Goal: Task Accomplishment & Management: Manage account settings

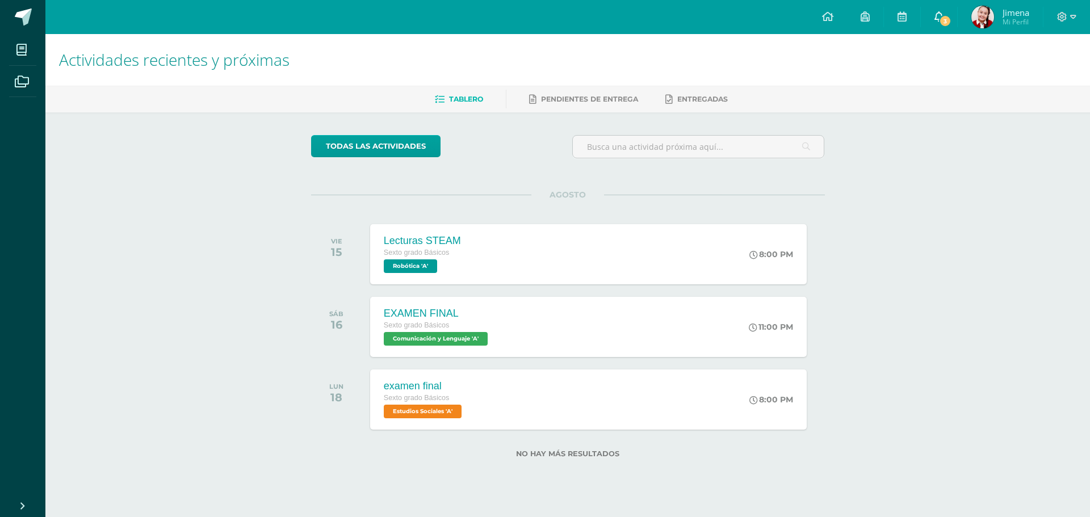
click at [934, 12] on link "3" at bounding box center [939, 17] width 36 height 34
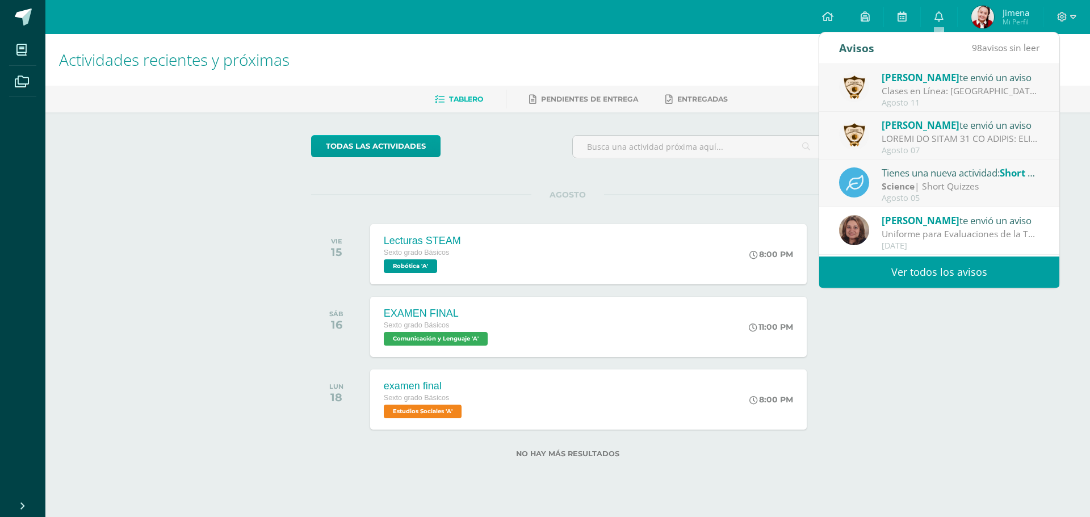
click at [955, 269] on link "Ver todos los avisos" at bounding box center [940, 272] width 240 height 31
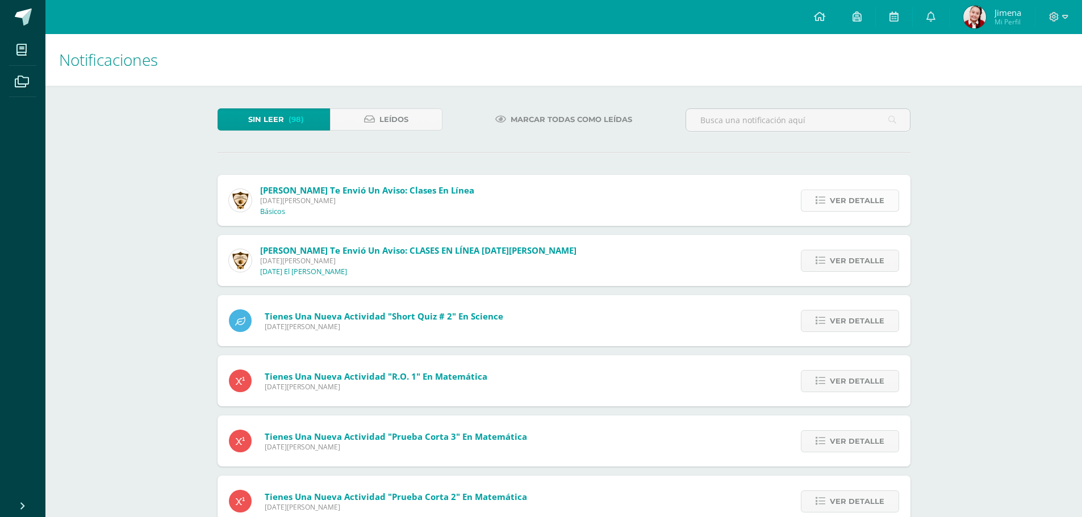
click at [871, 190] on span "Ver detalle" at bounding box center [857, 200] width 55 height 21
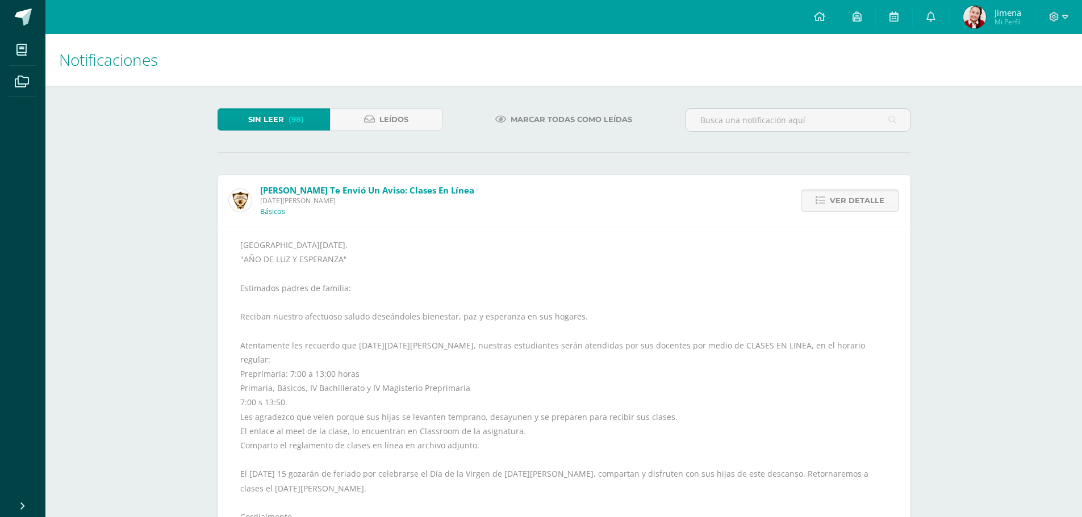
click at [868, 201] on span "Ver detalle" at bounding box center [857, 200] width 55 height 21
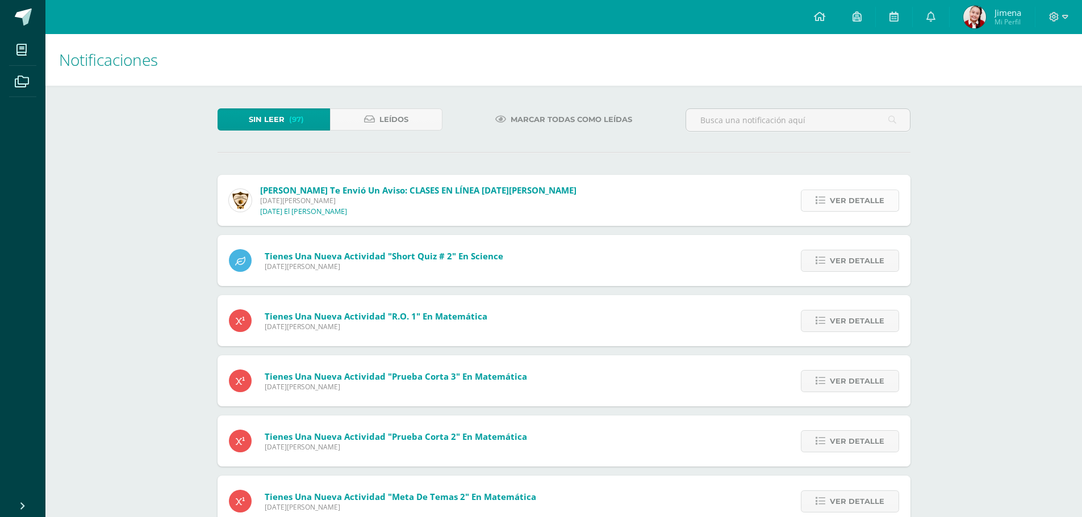
click at [869, 198] on span "Ver detalle" at bounding box center [857, 200] width 55 height 21
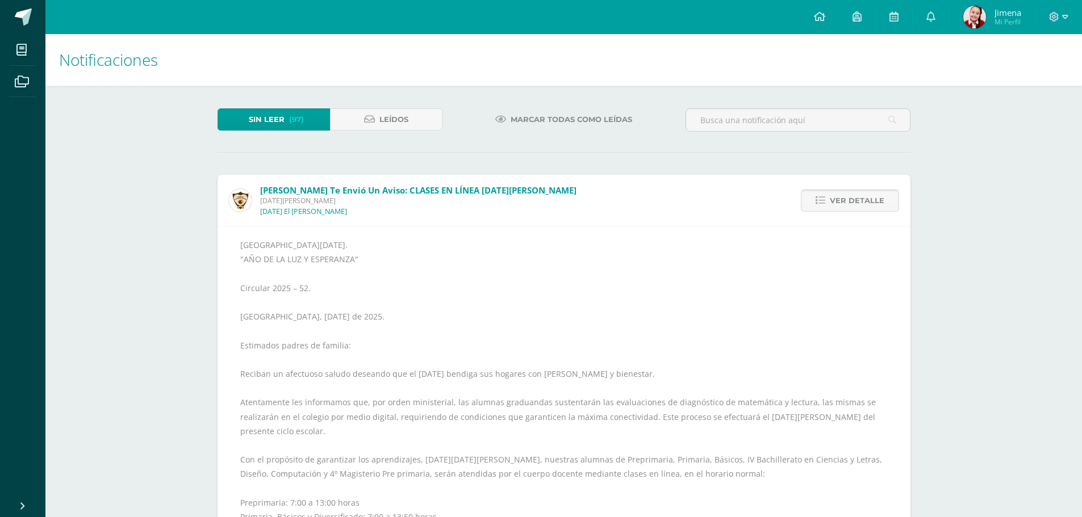
click at [870, 198] on span "Ver detalle" at bounding box center [857, 200] width 55 height 21
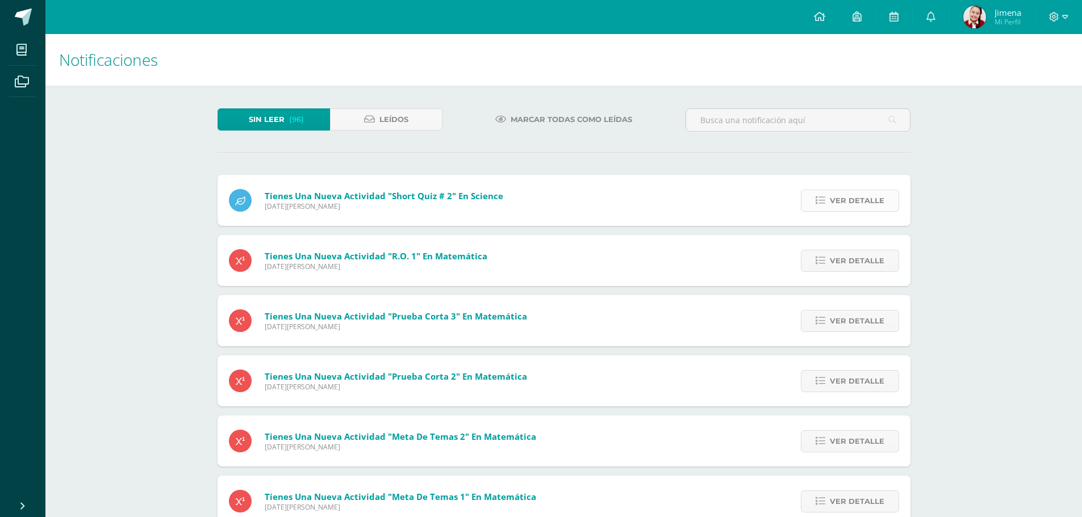
click at [871, 198] on span "Ver detalle" at bounding box center [857, 200] width 55 height 21
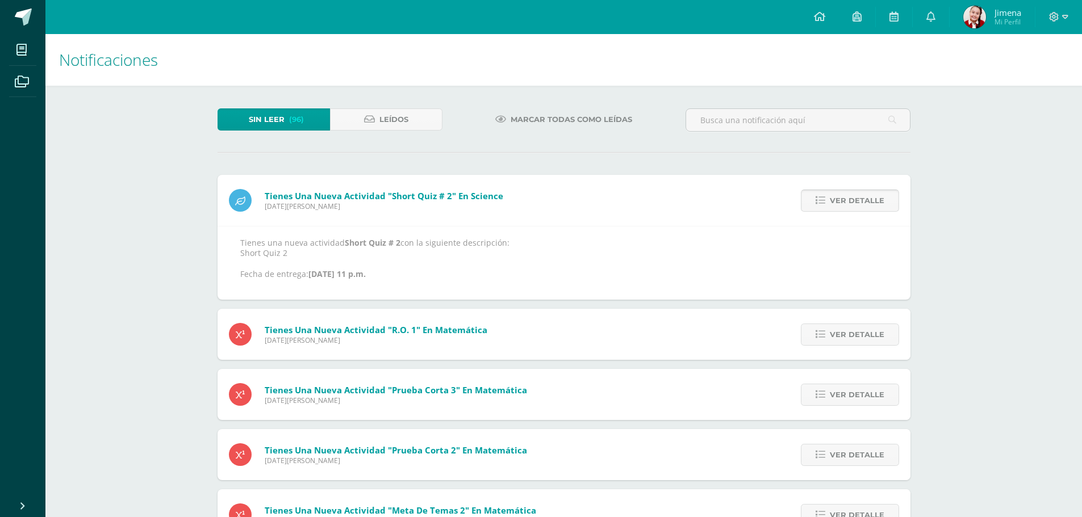
click at [871, 198] on span "Ver detalle" at bounding box center [857, 200] width 55 height 21
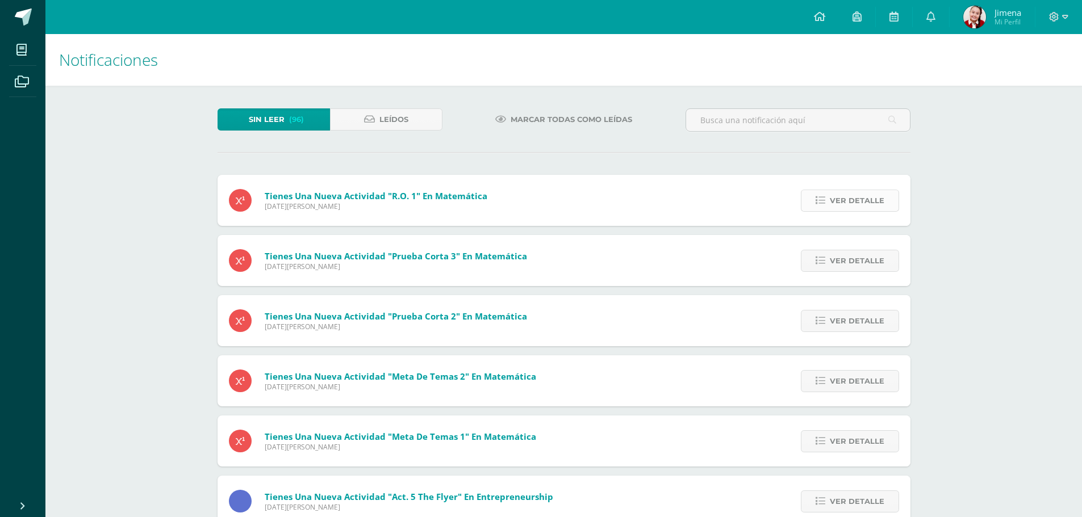
click at [872, 198] on span "Ver detalle" at bounding box center [857, 200] width 55 height 21
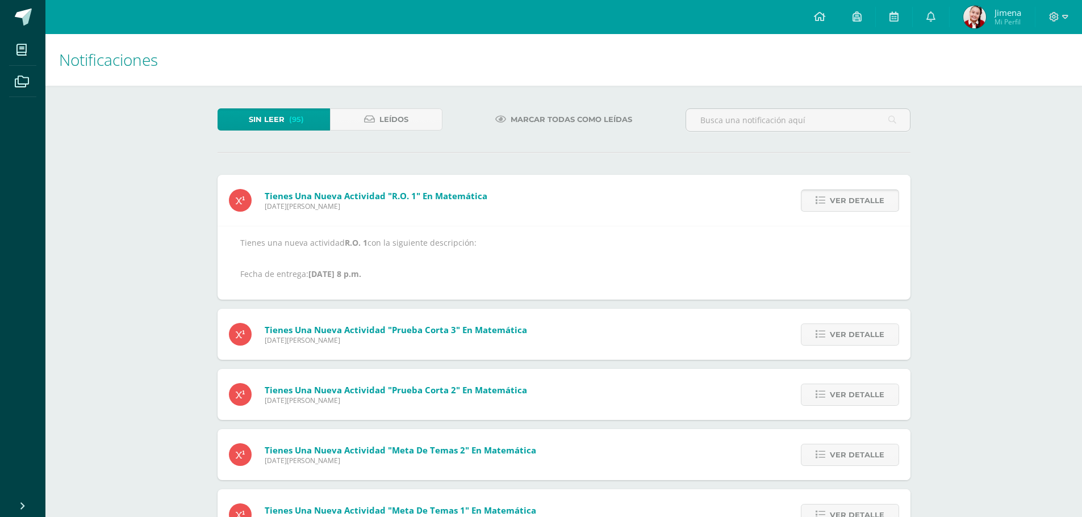
click at [874, 197] on span "Ver detalle" at bounding box center [857, 200] width 55 height 21
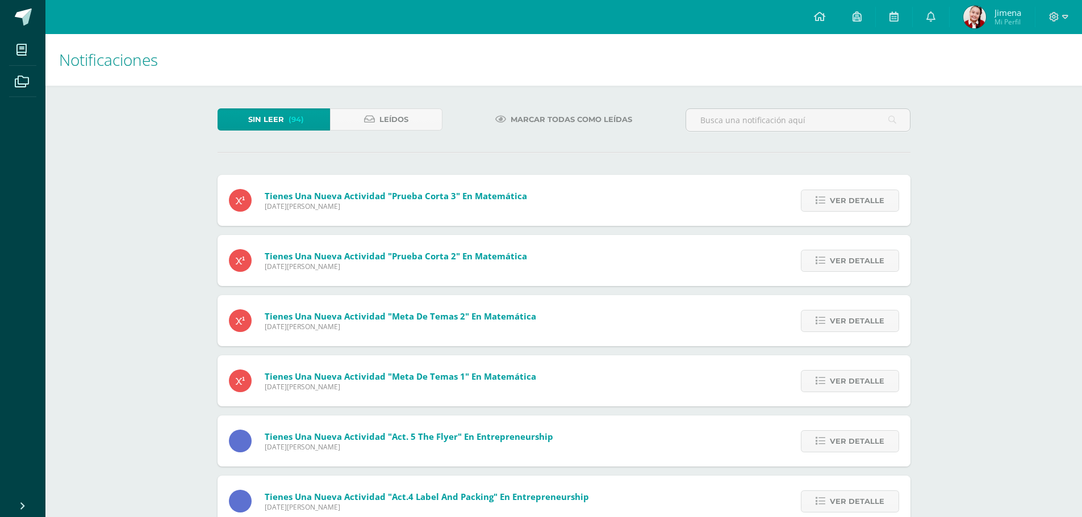
click at [874, 197] on span "Ver detalle" at bounding box center [857, 200] width 55 height 21
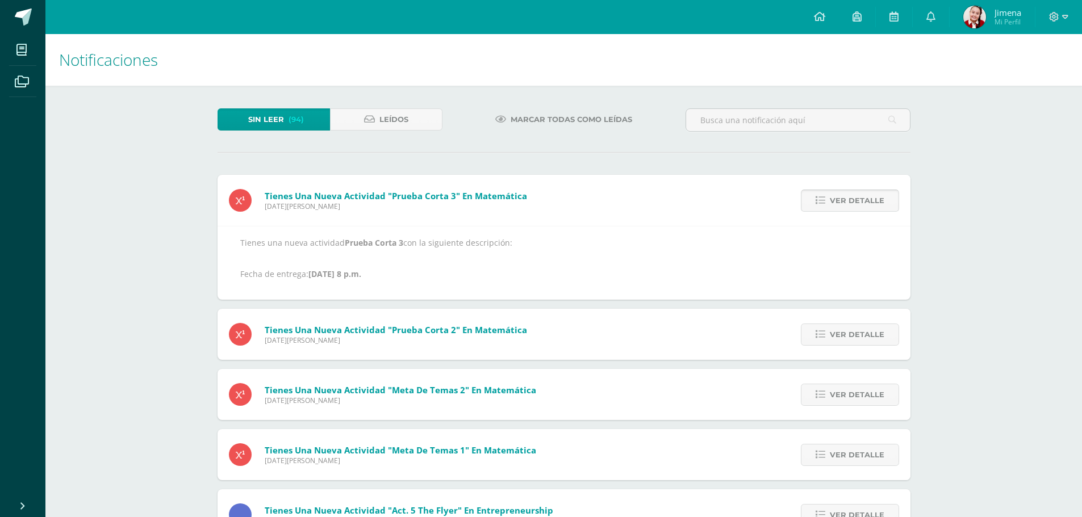
click at [874, 197] on span "Ver detalle" at bounding box center [857, 200] width 55 height 21
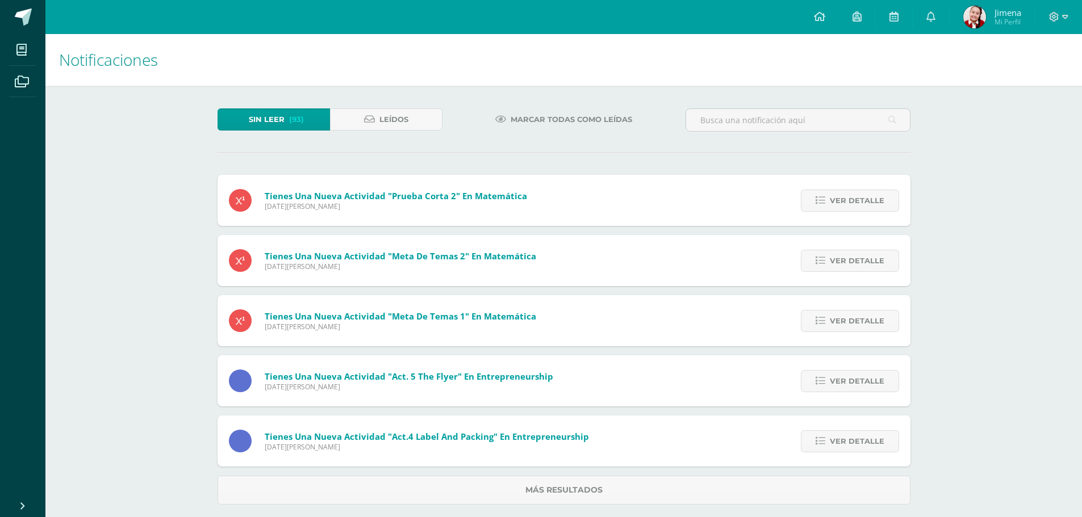
click at [987, 8] on span "Jimena Mi Perfil" at bounding box center [992, 17] width 62 height 23
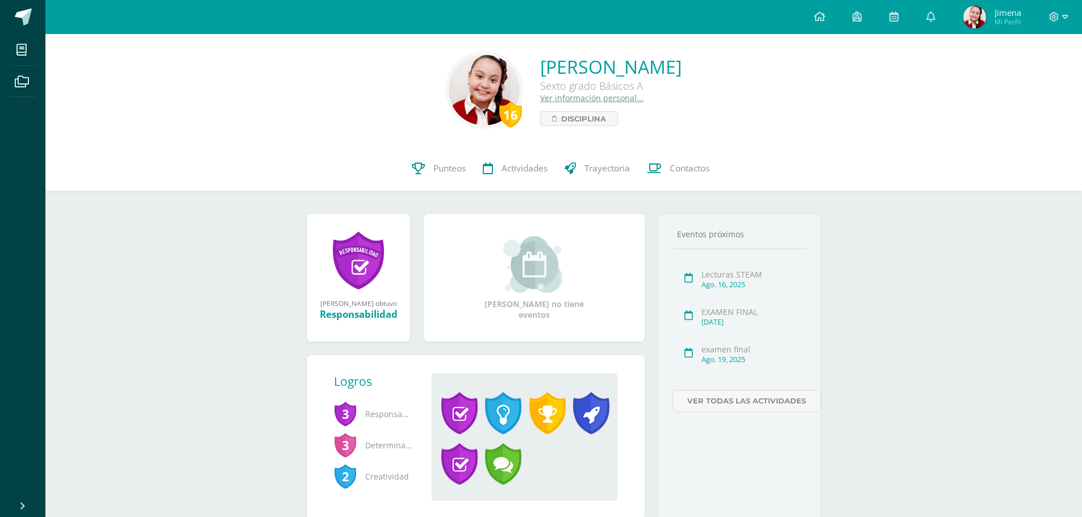
click at [1067, 10] on div at bounding box center [1058, 17] width 47 height 34
click at [1058, 11] on span at bounding box center [1058, 17] width 19 height 12
click at [1043, 261] on div "16 Jimena Chuy Arroyo Sexto grado Básicos A Ver información personal... Discipl…" at bounding box center [563, 295] width 1037 height 522
click at [480, 82] on img at bounding box center [484, 90] width 71 height 71
click at [567, 95] on link "Ver información personal..." at bounding box center [591, 98] width 103 height 11
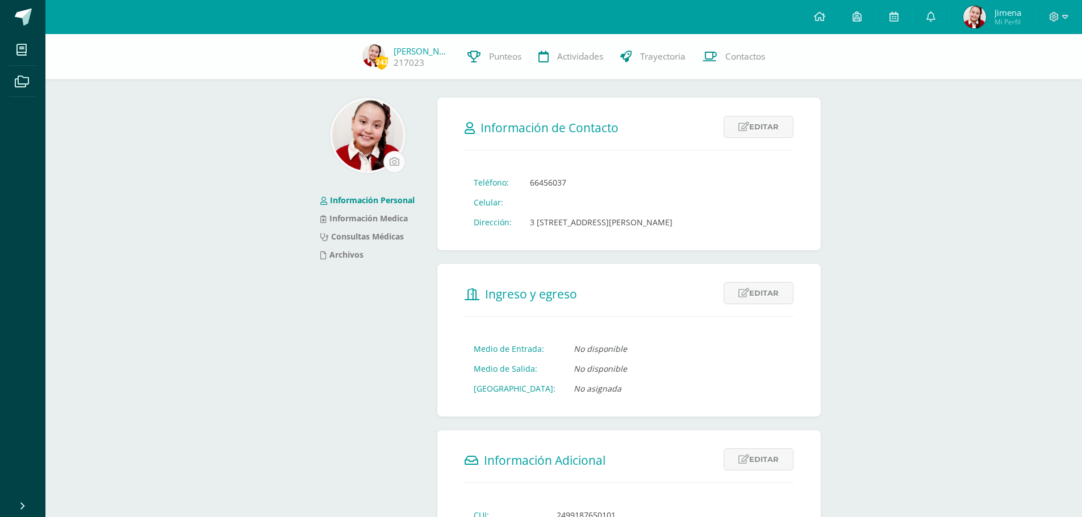
click at [391, 158] on input "file" at bounding box center [394, 162] width 21 height 21
type input "C:\fakepath\1000229375.jpg"
click at [391, 155] on input "file" at bounding box center [394, 162] width 21 height 21
type input "C:\fakepath\1000229375.jpg"
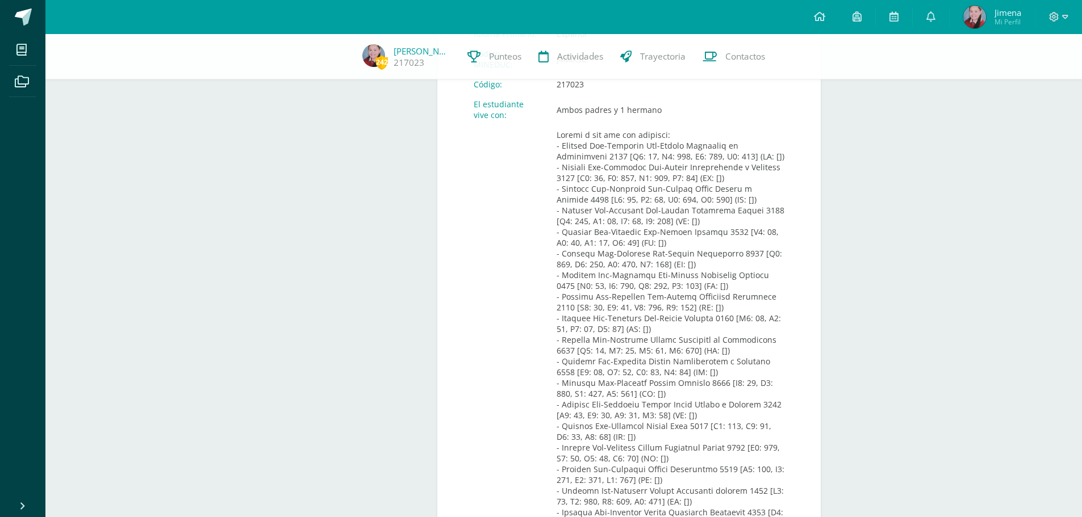
scroll to position [620, 0]
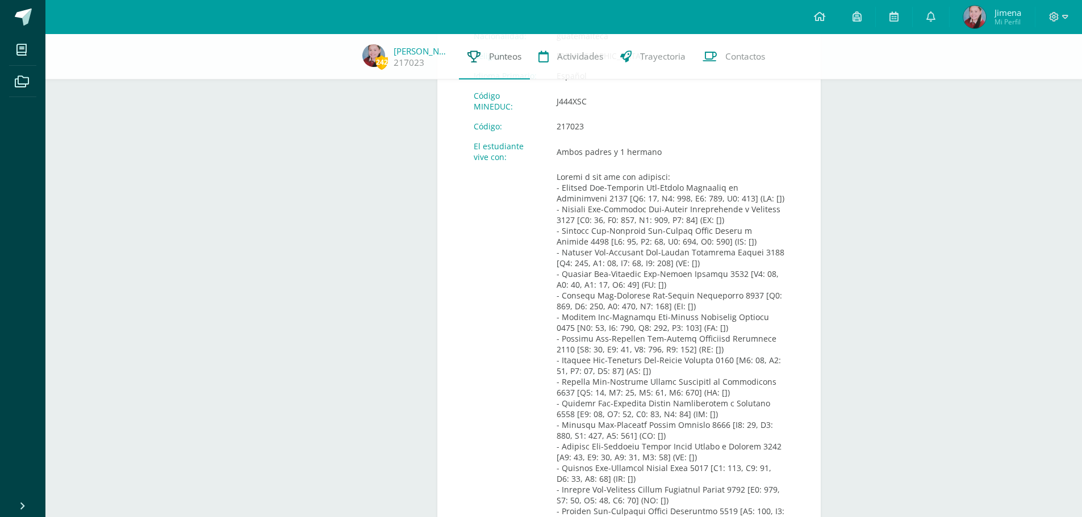
click at [492, 59] on span "Punteos" at bounding box center [505, 57] width 32 height 12
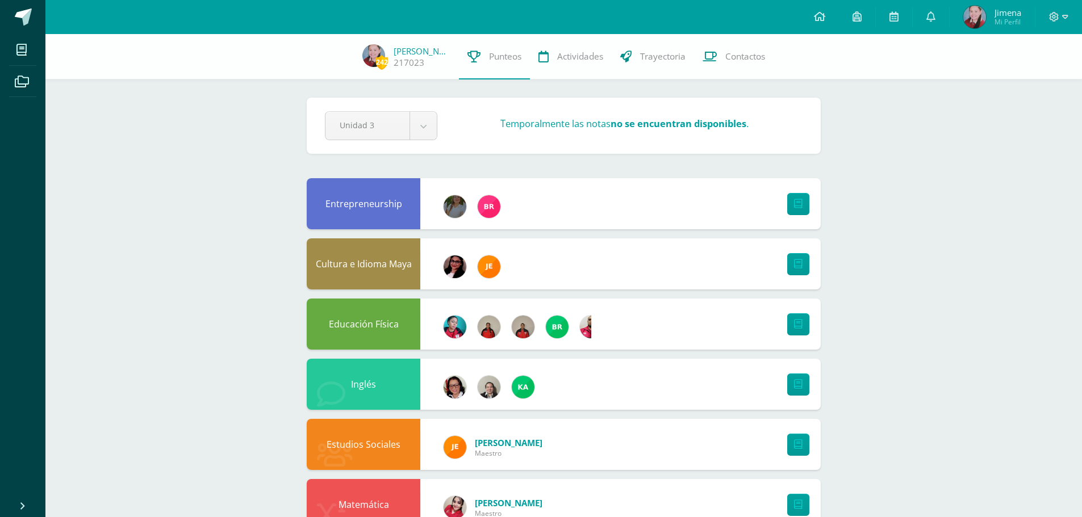
click at [1009, 18] on span "Mi Perfil" at bounding box center [1007, 22] width 27 height 10
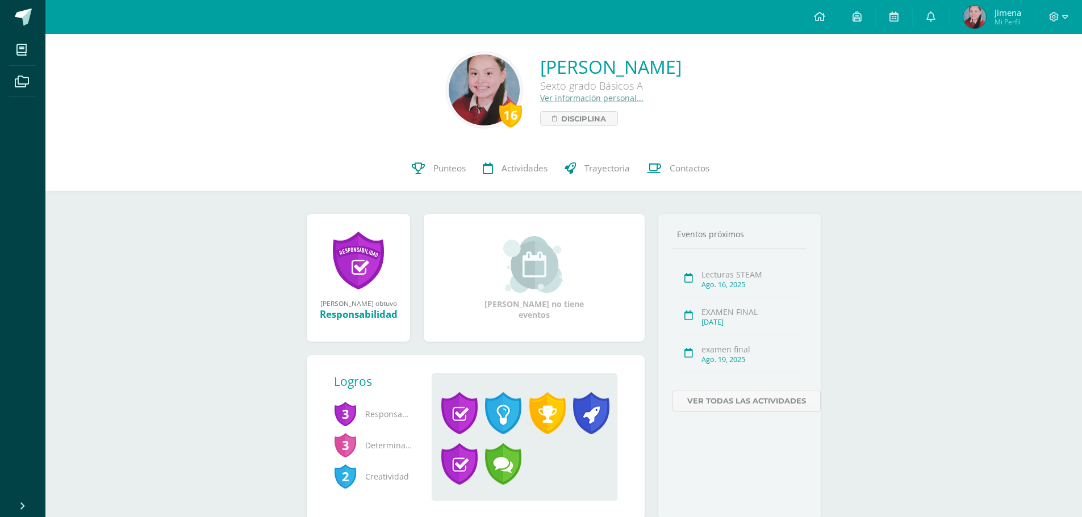
click at [1009, 13] on span "Jimena" at bounding box center [1007, 12] width 27 height 11
click at [556, 98] on link "Ver información personal..." at bounding box center [591, 98] width 103 height 11
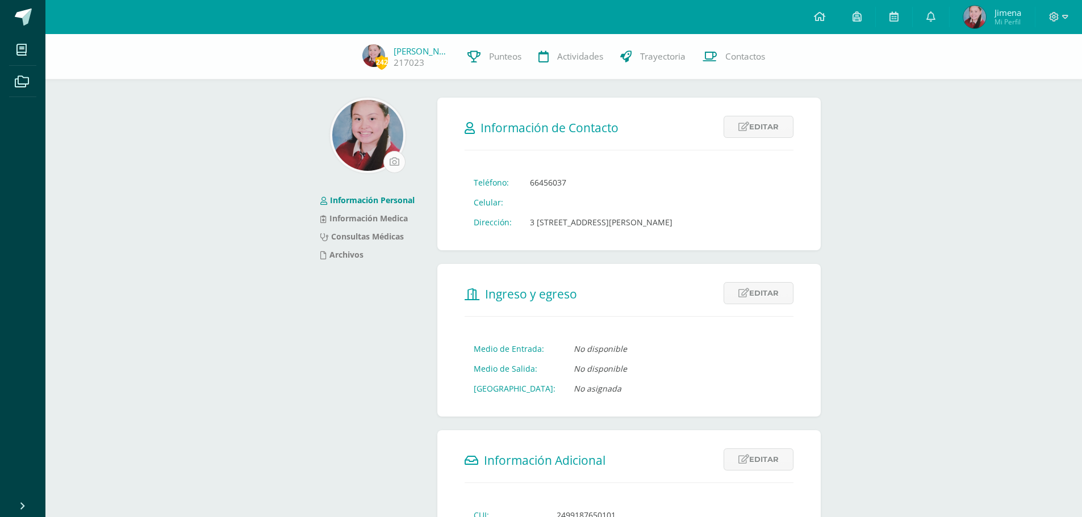
click at [394, 156] on input "file" at bounding box center [394, 162] width 21 height 21
type input "C:\fakepath\1000229375.jpg"
click at [391, 156] on input "file" at bounding box center [394, 162] width 21 height 21
type input "C:\fakepath\1000229375.jpg"
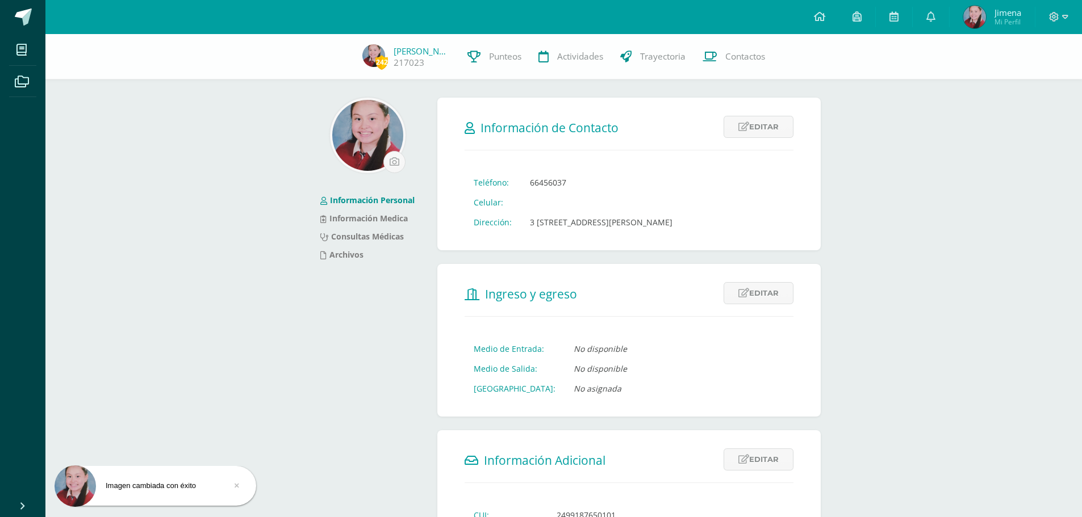
click at [348, 127] on img at bounding box center [367, 135] width 71 height 71
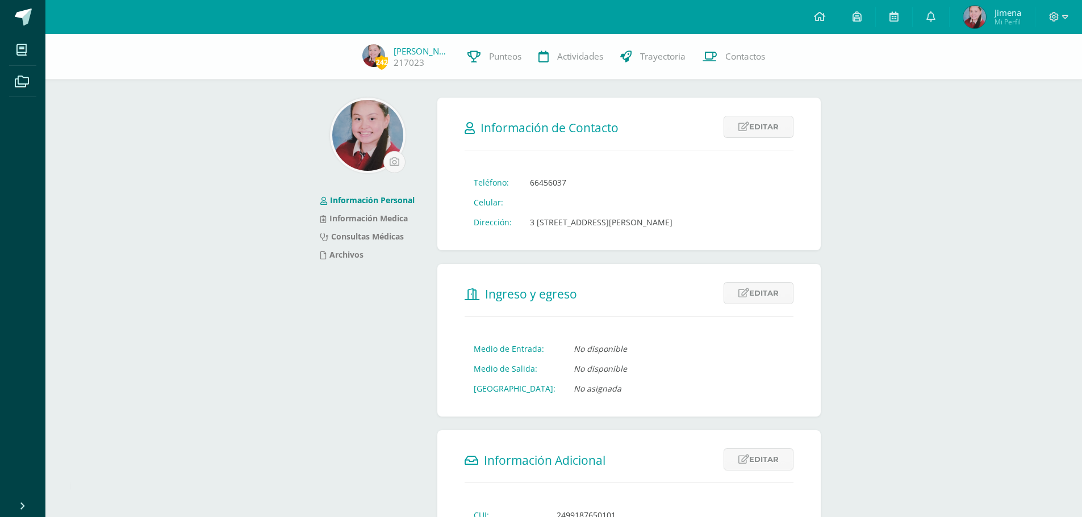
click at [353, 128] on img at bounding box center [367, 135] width 71 height 71
click at [371, 137] on img at bounding box center [367, 135] width 71 height 71
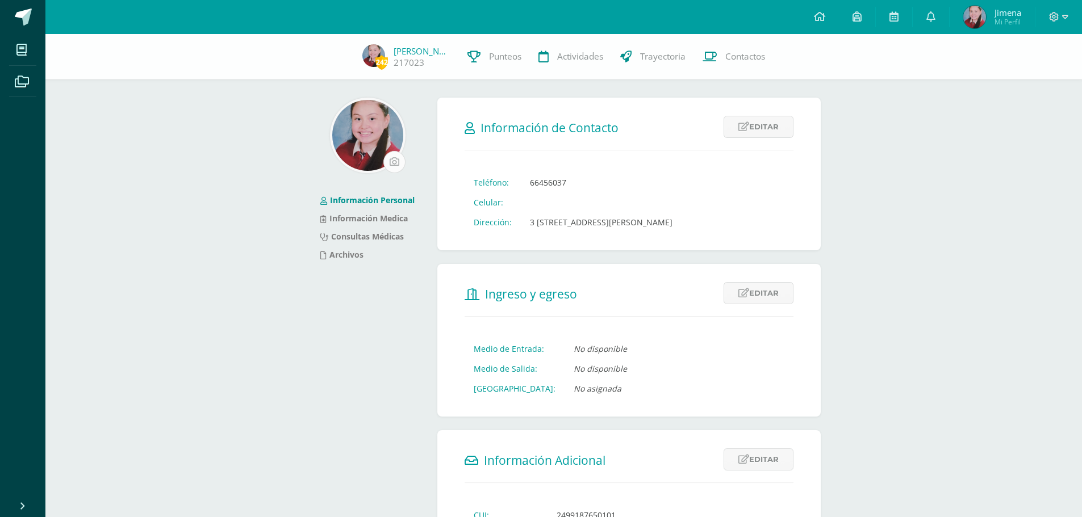
click at [396, 158] on input "file" at bounding box center [394, 162] width 21 height 21
type input "C:\fakepath\1000229375.jpg"
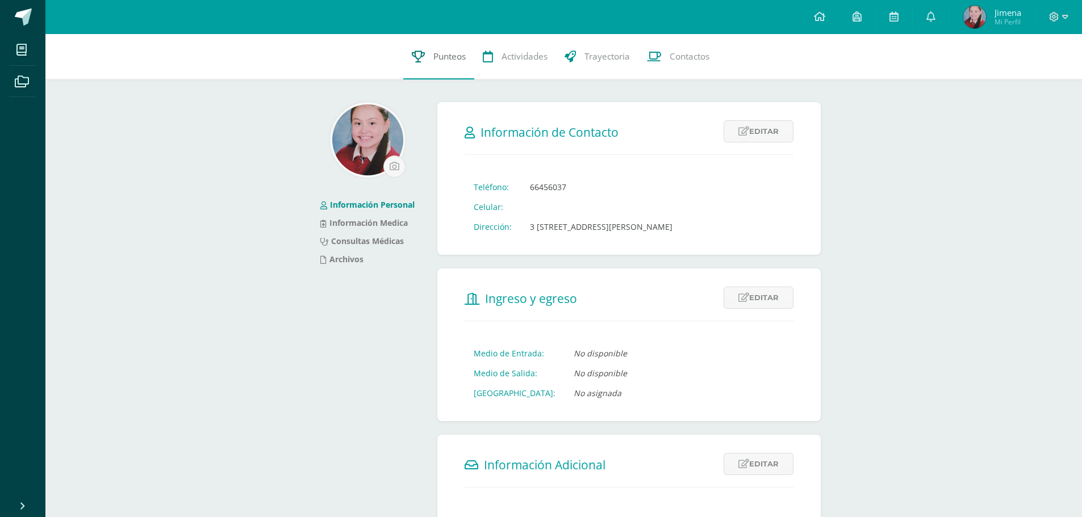
click at [448, 54] on span "Punteos" at bounding box center [449, 57] width 32 height 12
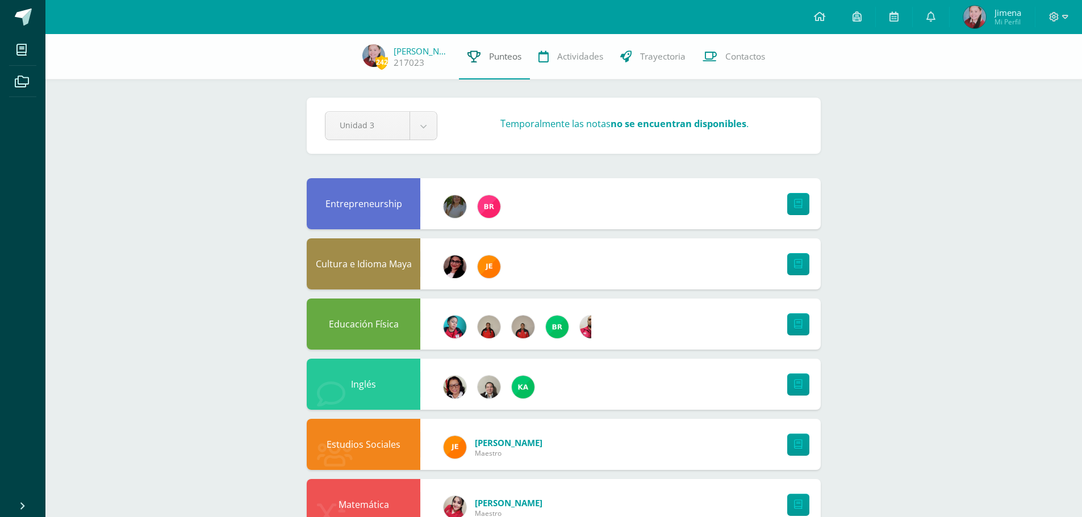
click at [477, 55] on link "Punteos" at bounding box center [494, 56] width 71 height 45
click at [417, 56] on link "[PERSON_NAME]" at bounding box center [422, 50] width 57 height 11
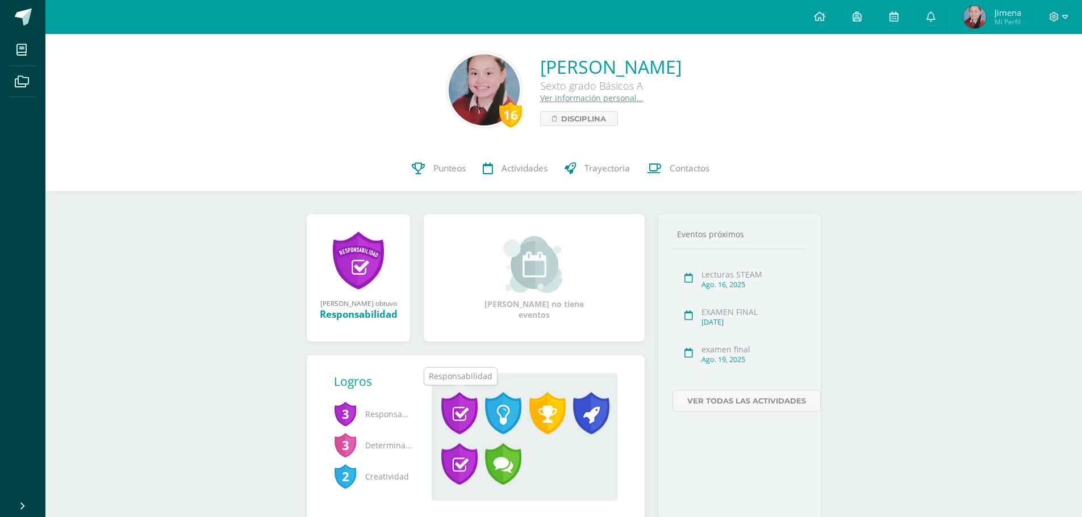
click at [446, 411] on span at bounding box center [459, 413] width 36 height 42
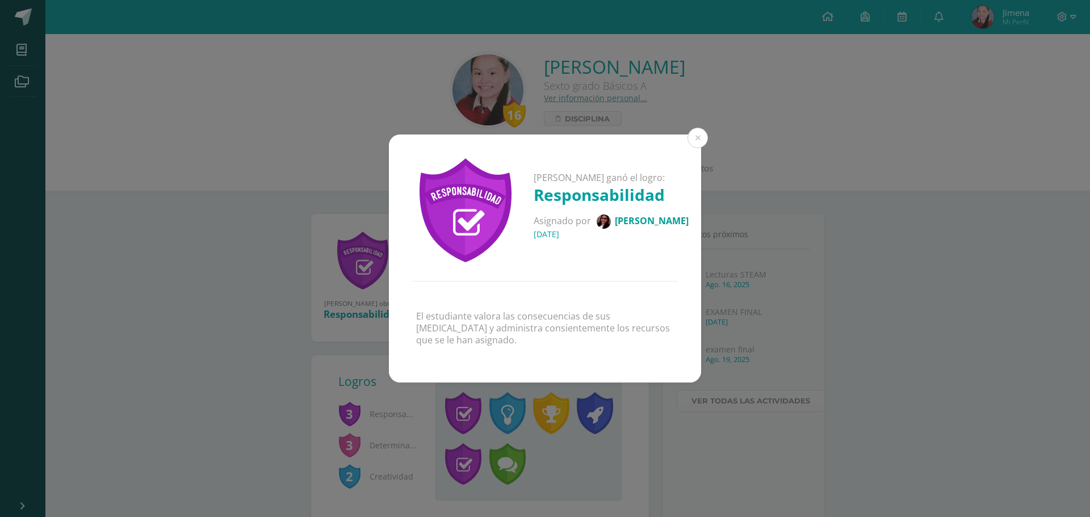
click at [446, 411] on div "Jimena ganó el logro: Responsabilidad Asignado por Verónica Montenegro 31 de Ju…" at bounding box center [545, 258] width 1090 height 517
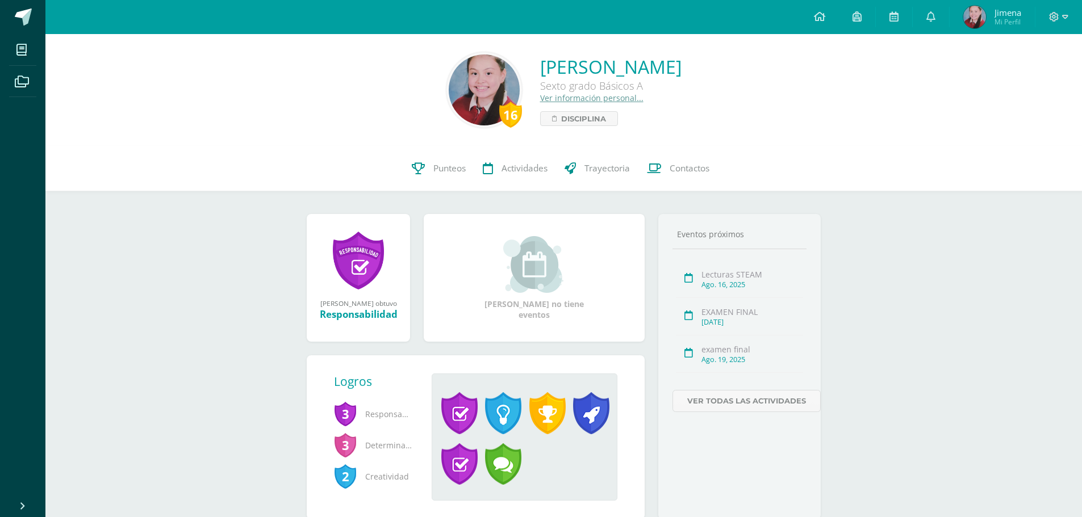
click at [385, 445] on span "Determinación" at bounding box center [374, 445] width 80 height 31
click at [342, 444] on span "3" at bounding box center [345, 445] width 23 height 26
